Goal: Task Accomplishment & Management: Manage account settings

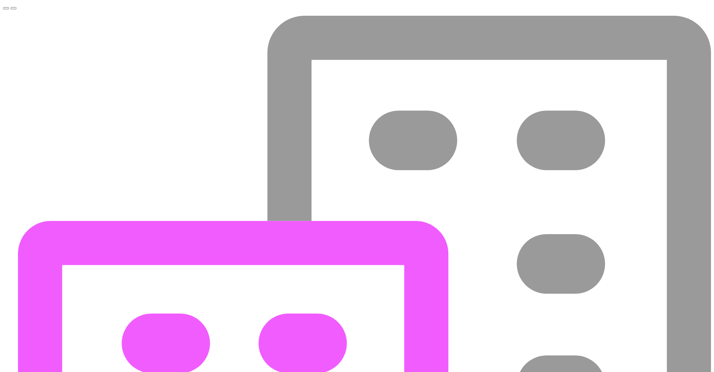
click at [9, 9] on button "Toggle navigation menu" at bounding box center [6, 8] width 6 height 2
drag, startPoint x: 158, startPoint y: 23, endPoint x: 149, endPoint y: 12, distance: 14.1
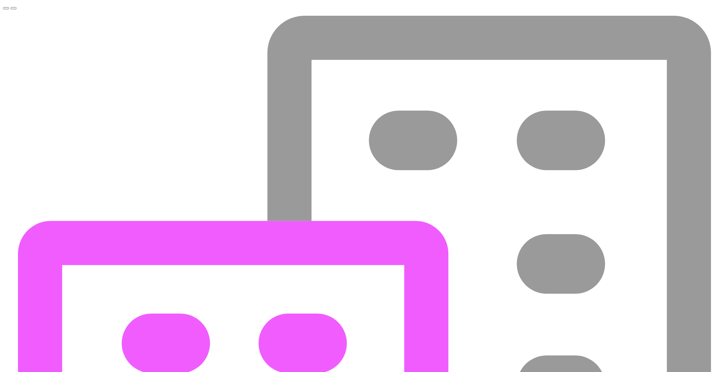
click at [9, 9] on button "Toggle navigation menu" at bounding box center [6, 8] width 6 height 2
drag, startPoint x: 99, startPoint y: 114, endPoint x: 124, endPoint y: 39, distance: 78.4
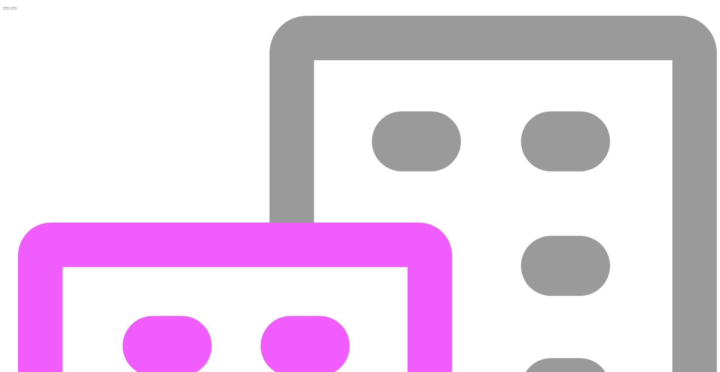
select select "COP"
drag, startPoint x: 695, startPoint y: 137, endPoint x: 688, endPoint y: 140, distance: 7.0
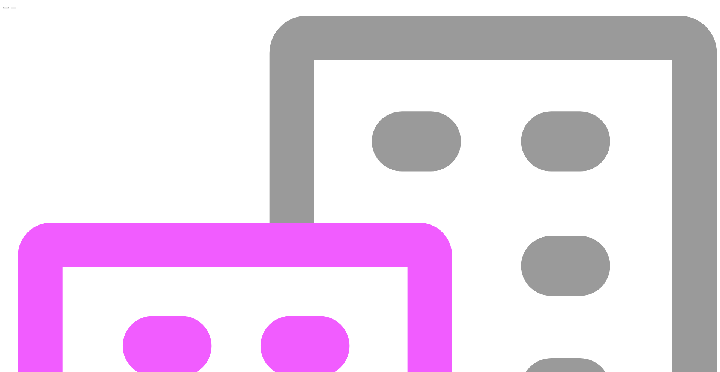
type input "[DATE]"
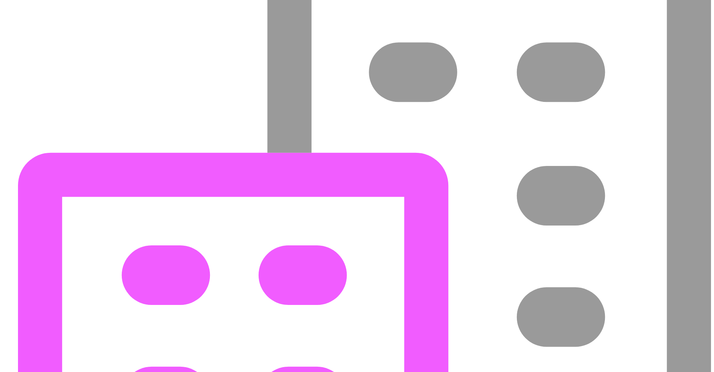
scroll to position [86, 0]
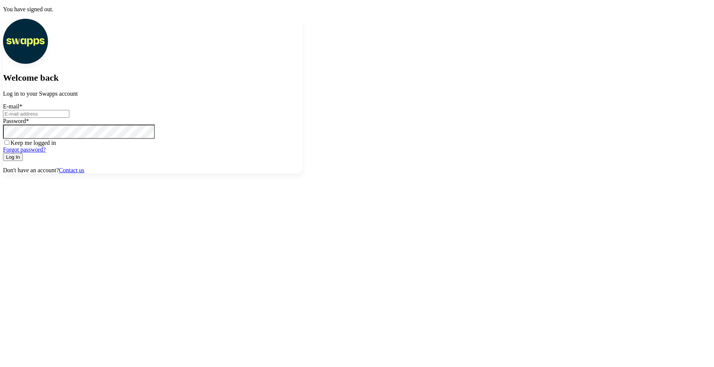
click at [69, 118] on input "E-mail *" at bounding box center [36, 114] width 66 height 8
type input "[PERSON_NAME][EMAIL_ADDRESS][DOMAIN_NAME]"
click at [3, 153] on button "Log In" at bounding box center [13, 157] width 20 height 8
